Goal: Task Accomplishment & Management: Use online tool/utility

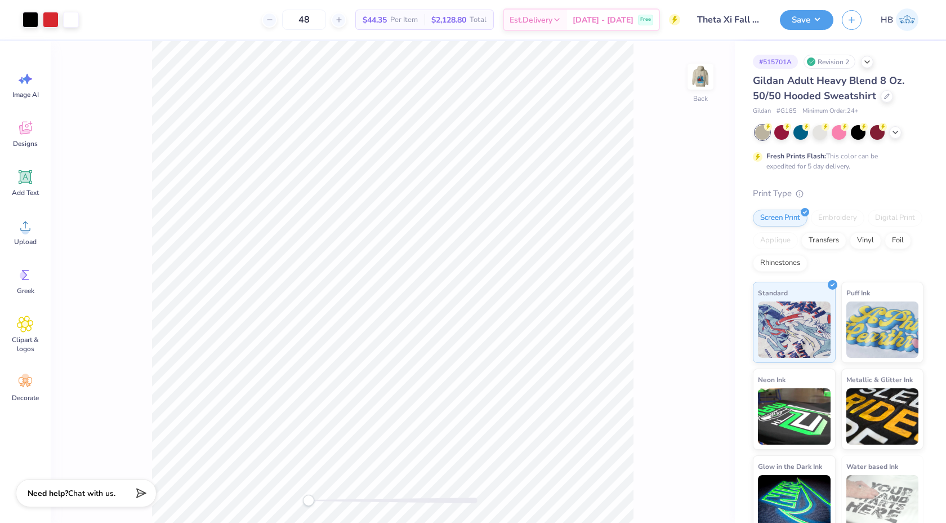
click at [832, 62] on div "Revision 2" at bounding box center [830, 62] width 52 height 14
click at [705, 68] on img at bounding box center [700, 76] width 45 height 45
click at [53, 21] on div at bounding box center [51, 19] width 16 height 16
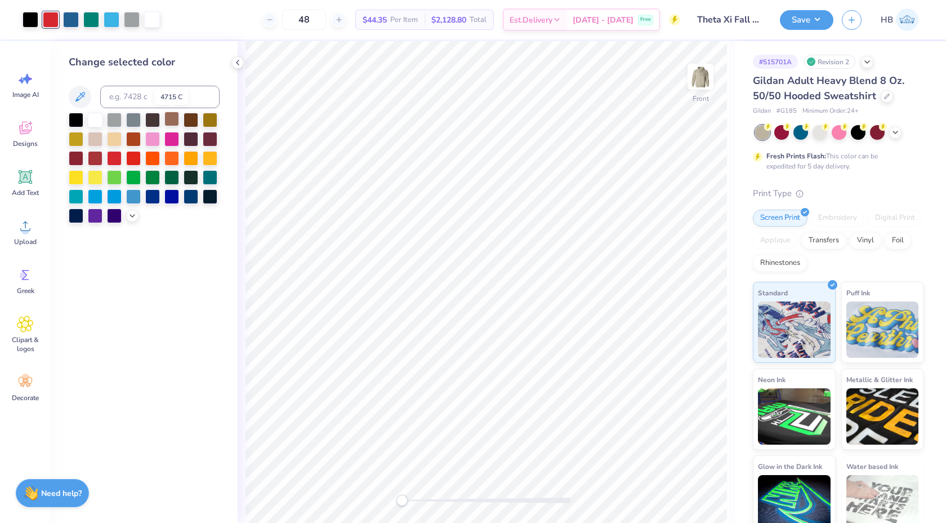
click at [173, 118] on div at bounding box center [171, 119] width 15 height 15
click at [73, 23] on div at bounding box center [71, 19] width 16 height 16
click at [189, 159] on div at bounding box center [191, 157] width 15 height 15
click at [77, 196] on div at bounding box center [76, 195] width 15 height 15
click at [149, 21] on div at bounding box center [152, 19] width 16 height 16
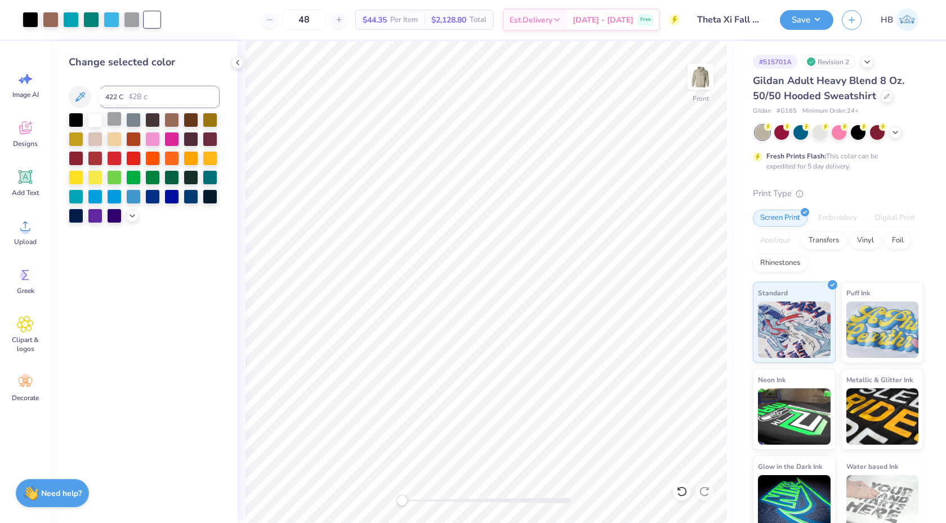
click at [115, 119] on div at bounding box center [114, 119] width 15 height 15
click at [686, 492] on icon at bounding box center [682, 491] width 10 height 10
click at [684, 492] on icon at bounding box center [681, 490] width 11 height 11
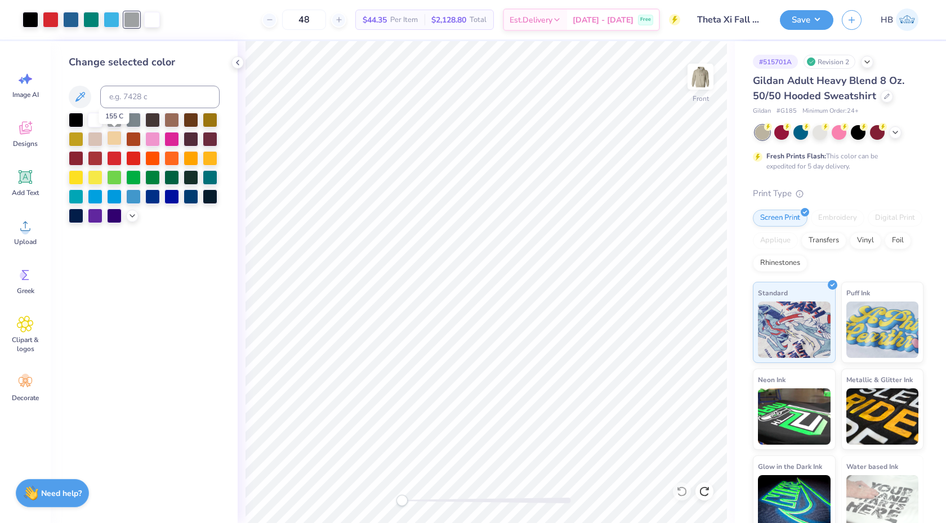
click at [115, 137] on div at bounding box center [114, 138] width 15 height 15
click at [118, 120] on div at bounding box center [114, 119] width 15 height 15
click at [788, 131] on div at bounding box center [781, 131] width 15 height 15
click at [862, 131] on div at bounding box center [858, 131] width 15 height 15
click at [117, 22] on div at bounding box center [112, 19] width 16 height 16
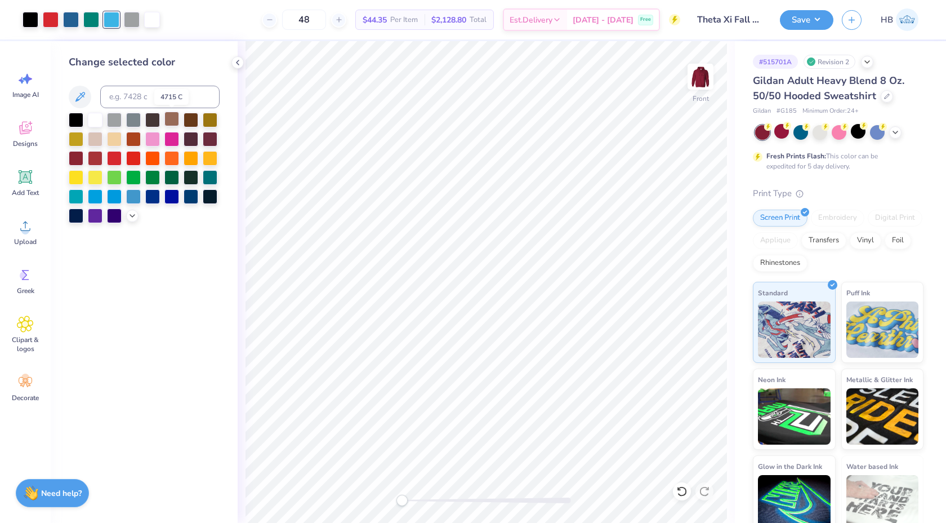
click at [170, 120] on div at bounding box center [171, 119] width 15 height 15
click at [46, 20] on div at bounding box center [51, 19] width 16 height 16
click at [112, 21] on div at bounding box center [112, 19] width 16 height 16
click at [131, 199] on div at bounding box center [133, 195] width 15 height 15
click at [99, 194] on div at bounding box center [95, 195] width 15 height 15
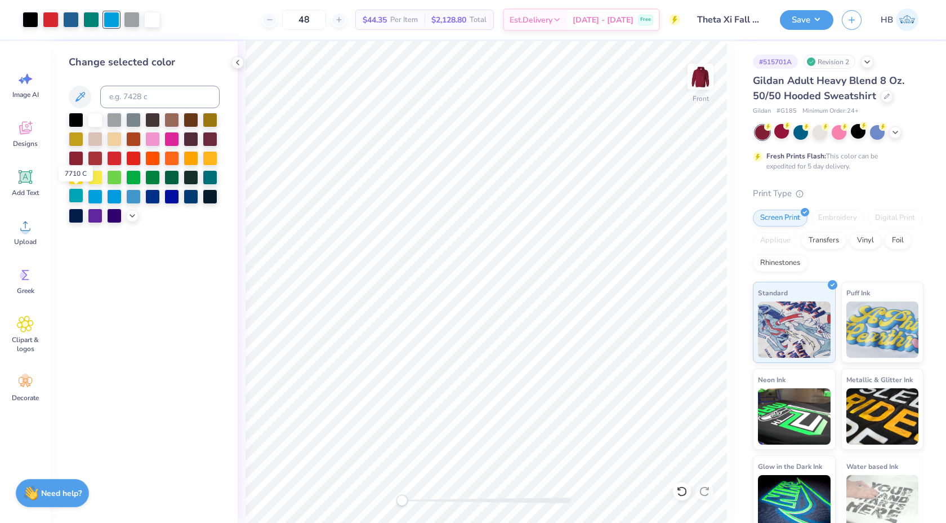
click at [78, 197] on div at bounding box center [76, 195] width 15 height 15
click at [98, 196] on div at bounding box center [95, 195] width 15 height 15
click at [50, 17] on div at bounding box center [51, 19] width 16 height 16
click at [168, 121] on div at bounding box center [171, 119] width 15 height 15
click at [679, 488] on icon at bounding box center [682, 491] width 10 height 10
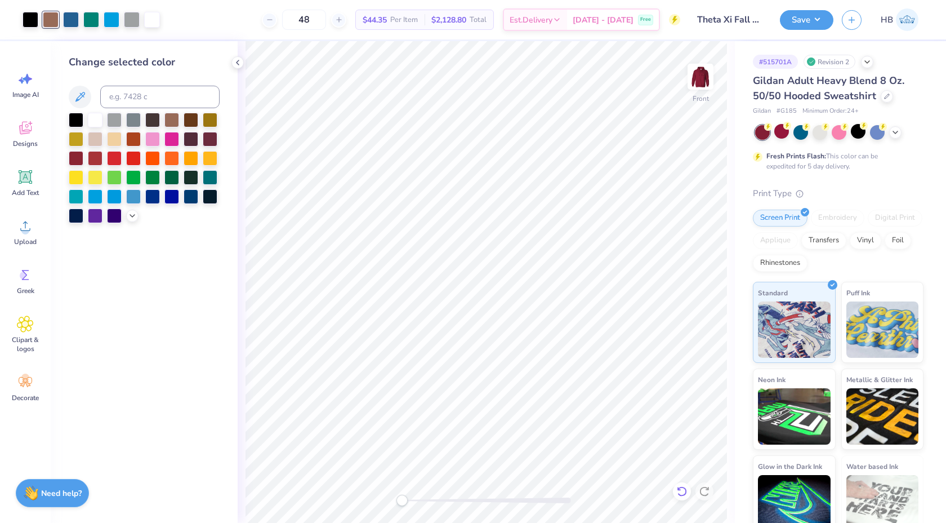
click at [679, 488] on icon at bounding box center [682, 491] width 10 height 10
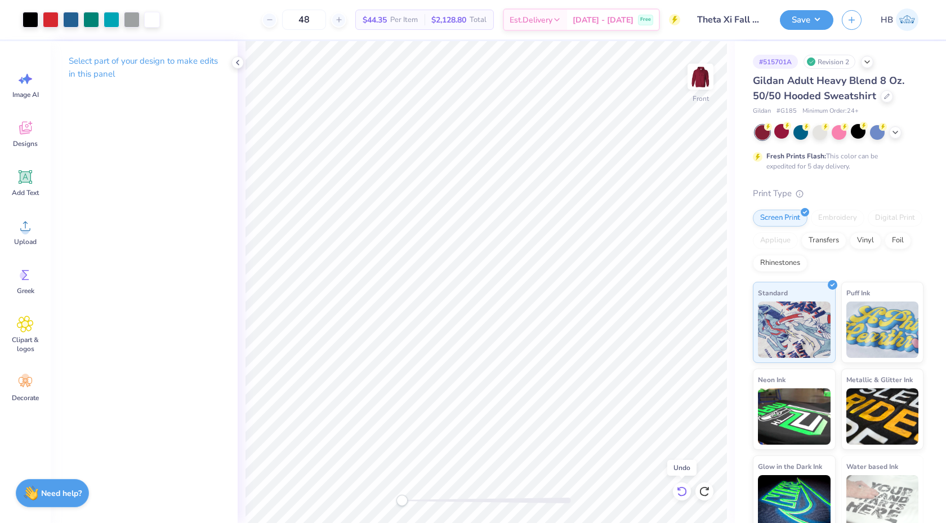
click at [679, 488] on icon at bounding box center [682, 491] width 10 height 10
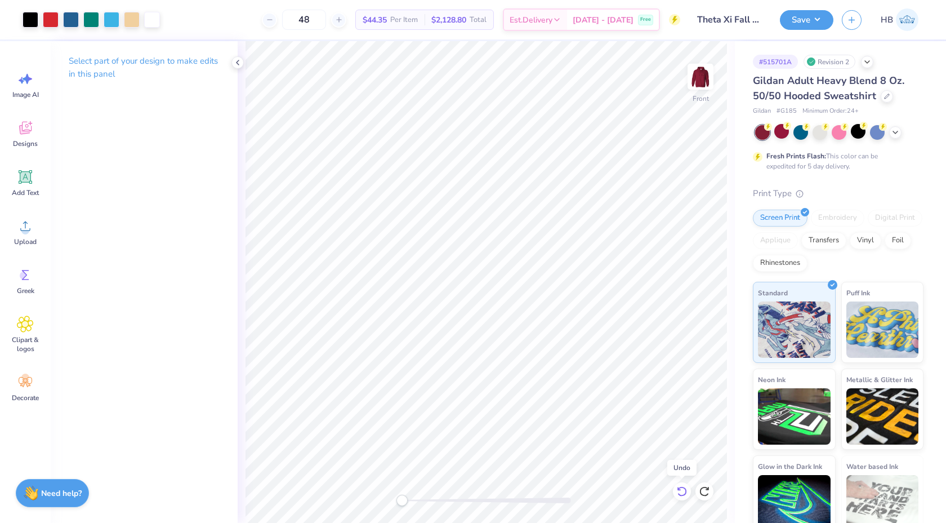
click at [679, 488] on icon at bounding box center [682, 491] width 10 height 10
click at [893, 126] on div at bounding box center [895, 131] width 12 height 12
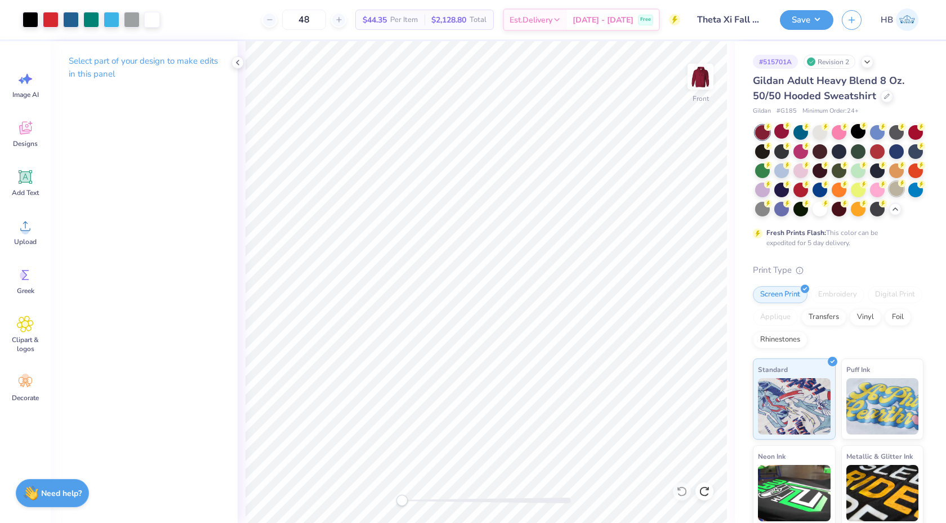
click at [899, 188] on div at bounding box center [896, 188] width 15 height 15
